Goal: Information Seeking & Learning: Learn about a topic

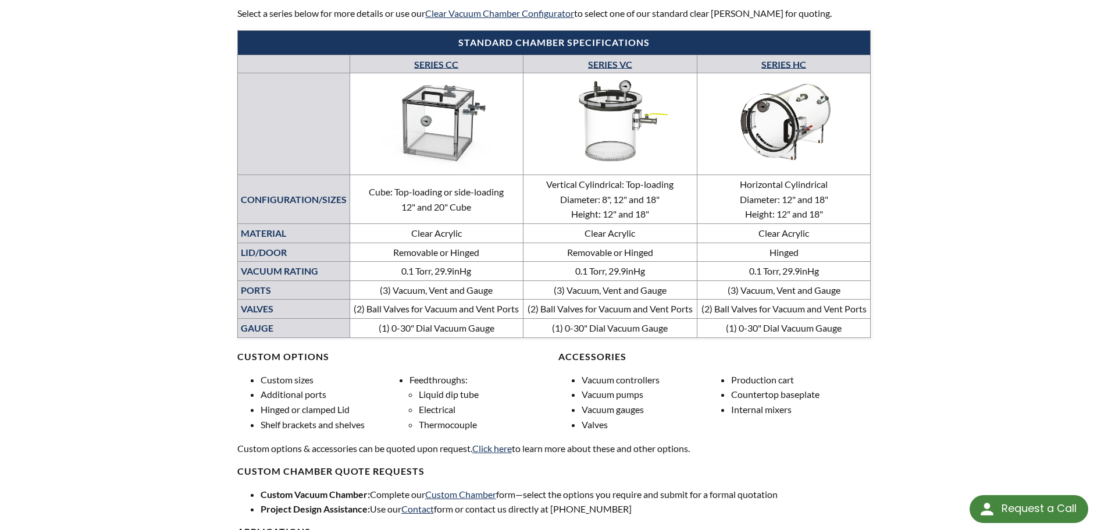
scroll to position [582, 0]
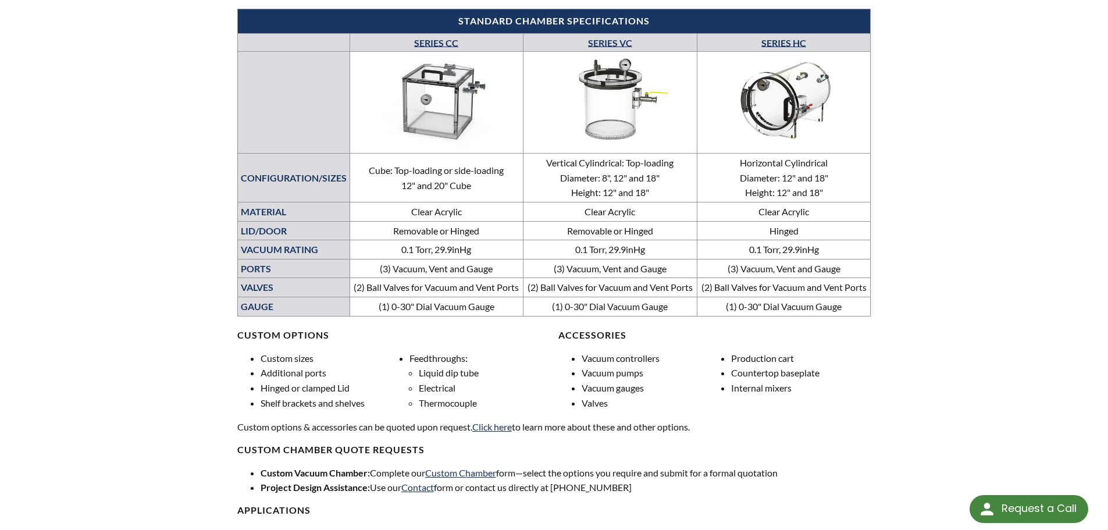
click at [612, 43] on link "SERIES VC" at bounding box center [610, 42] width 44 height 11
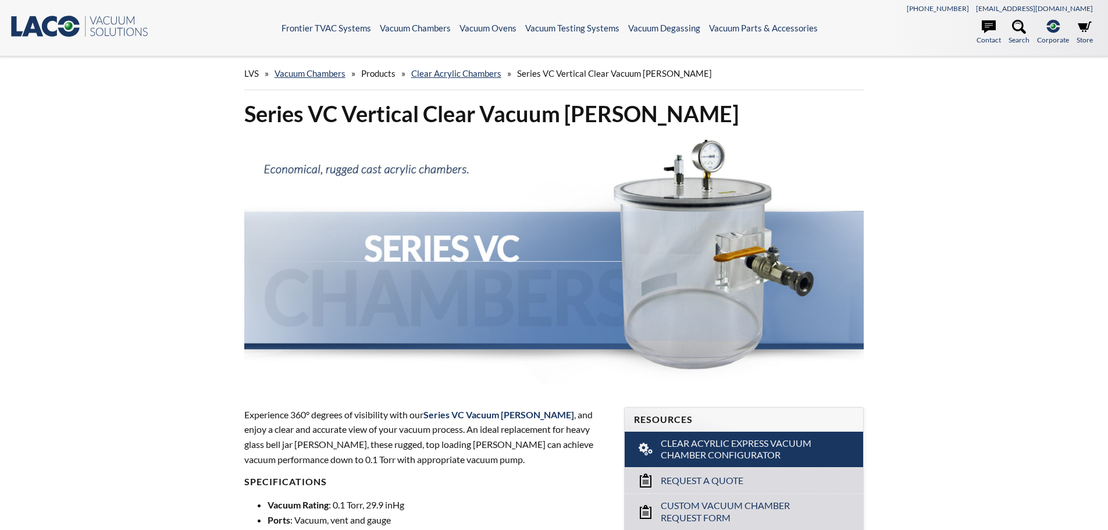
select select "Översättningswidget för språkmenyn"
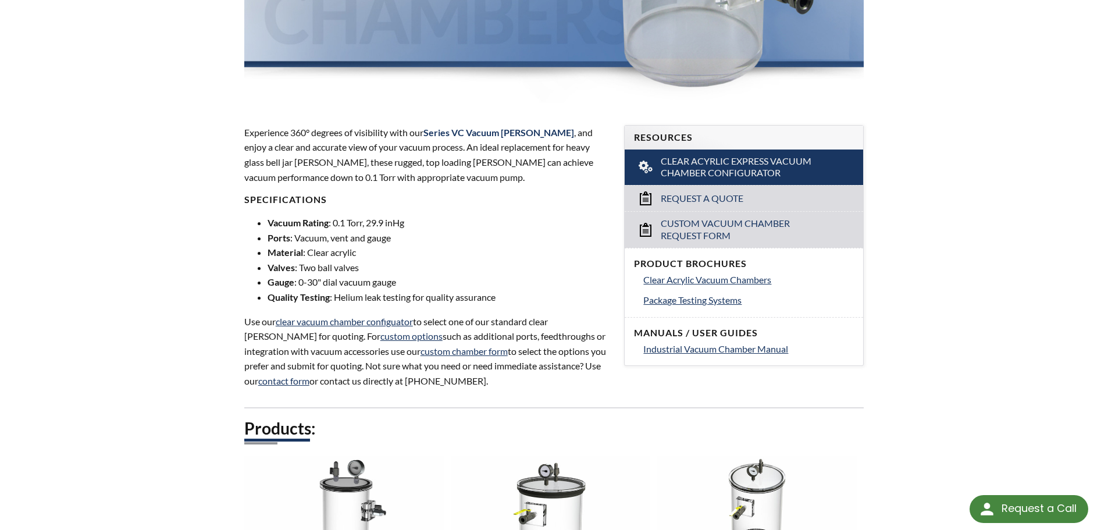
scroll to position [191, 0]
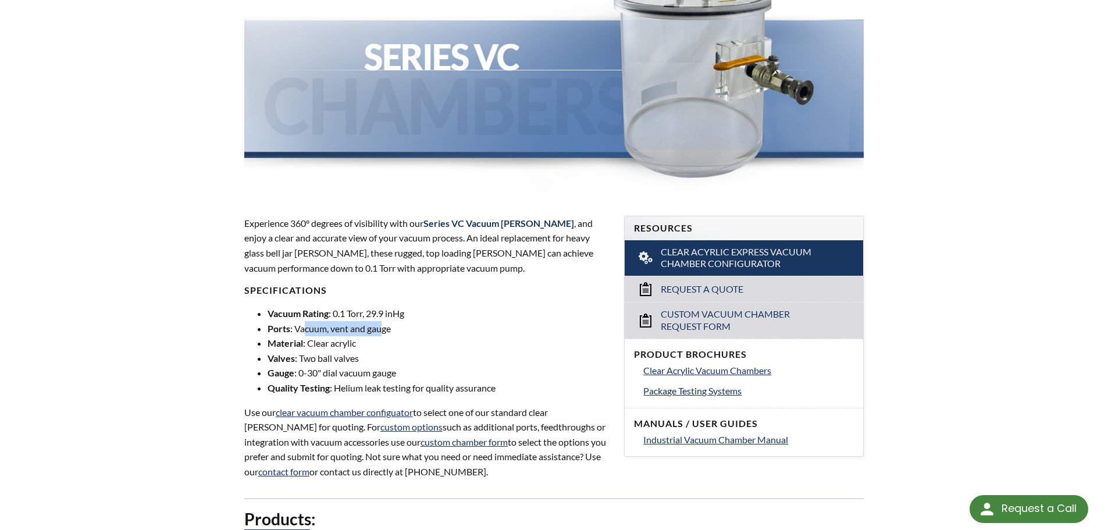
drag, startPoint x: 304, startPoint y: 334, endPoint x: 393, endPoint y: 333, distance: 89.6
click at [389, 333] on li "Ports : Vacuum, vent and gauge" at bounding box center [439, 328] width 343 height 15
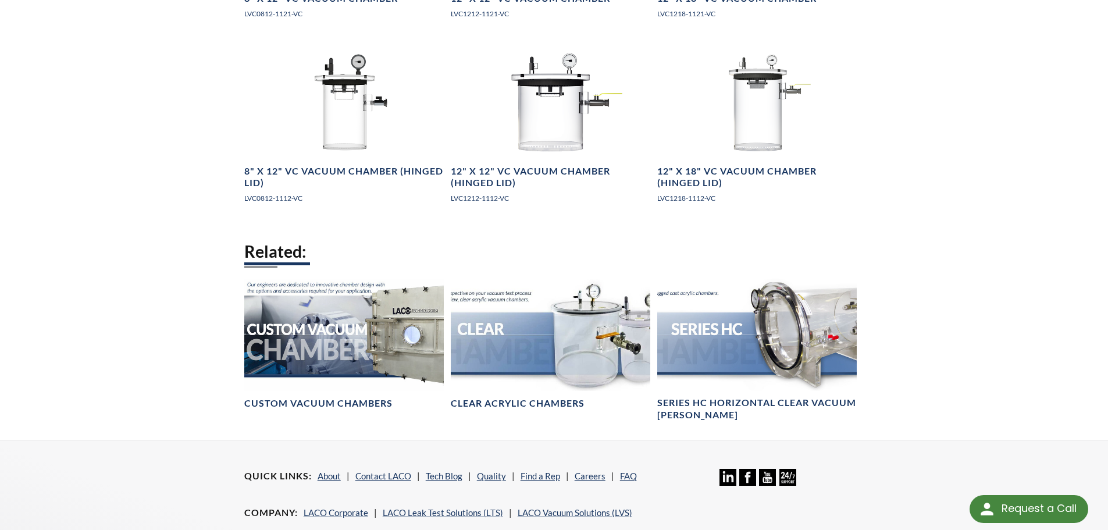
scroll to position [889, 0]
